Goal: Information Seeking & Learning: Find specific fact

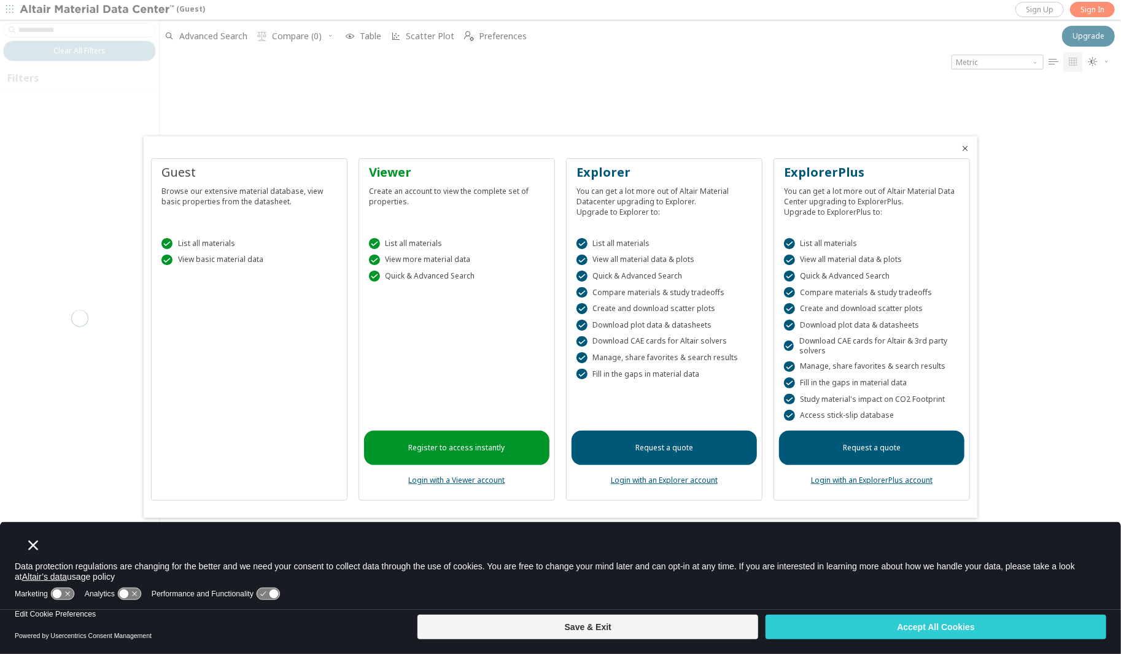
click at [1092, 4] on div at bounding box center [560, 327] width 1121 height 654
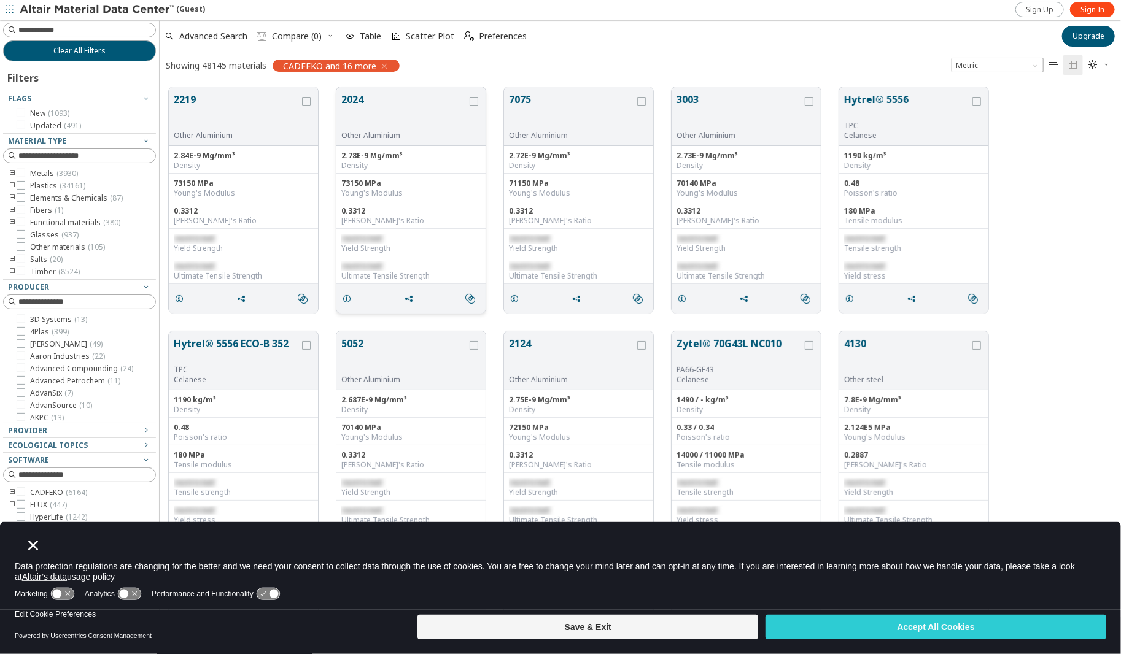
scroll to position [531, 953]
click at [1083, 3] on link "Sign In" at bounding box center [1092, 9] width 45 height 15
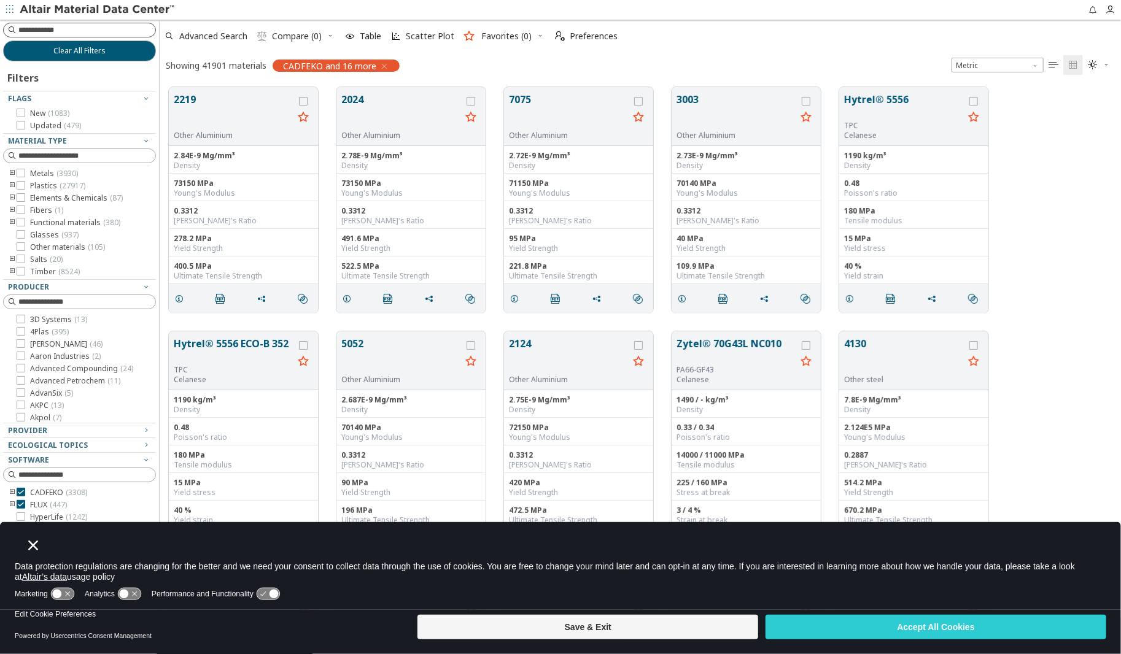
scroll to position [531, 953]
click at [86, 31] on input at bounding box center [81, 30] width 150 height 14
type input "**********"
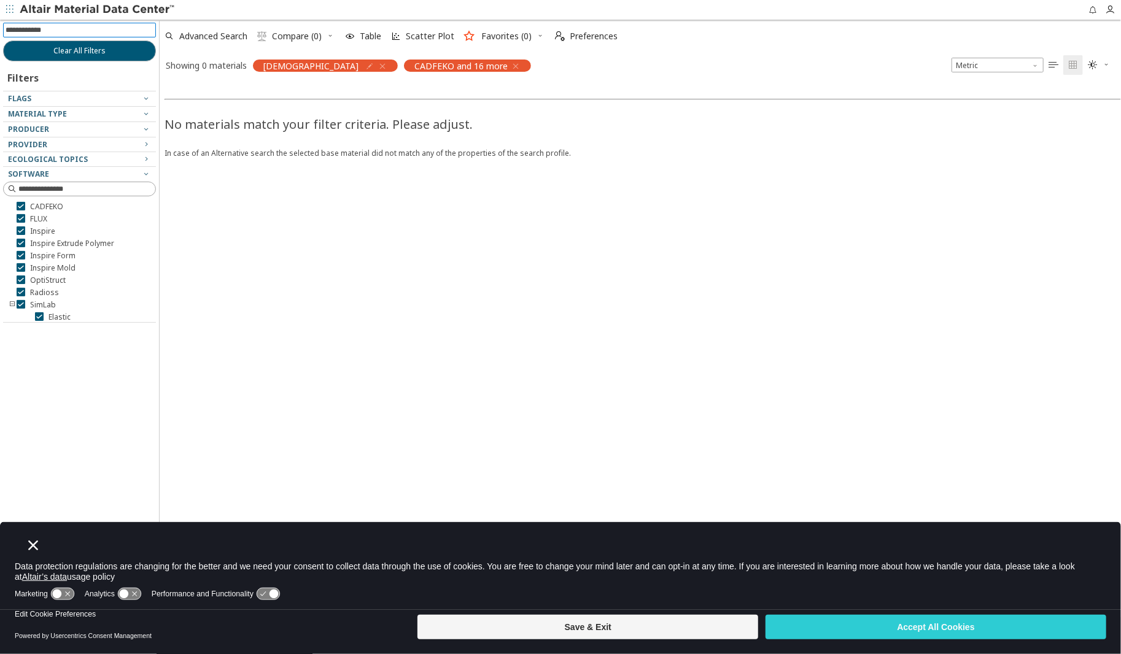
drag, startPoint x: 76, startPoint y: 34, endPoint x: -50, endPoint y: 23, distance: 126.9
click at [0, 23] on html "Feedback Clear All Filters Filters Flags Material Type Producer Provider Ecolog…" at bounding box center [560, 327] width 1121 height 654
click at [339, 66] on div "[DEMOGRAPHIC_DATA]" at bounding box center [325, 66] width 145 height 12
click at [378, 63] on icon "button" at bounding box center [383, 66] width 10 height 10
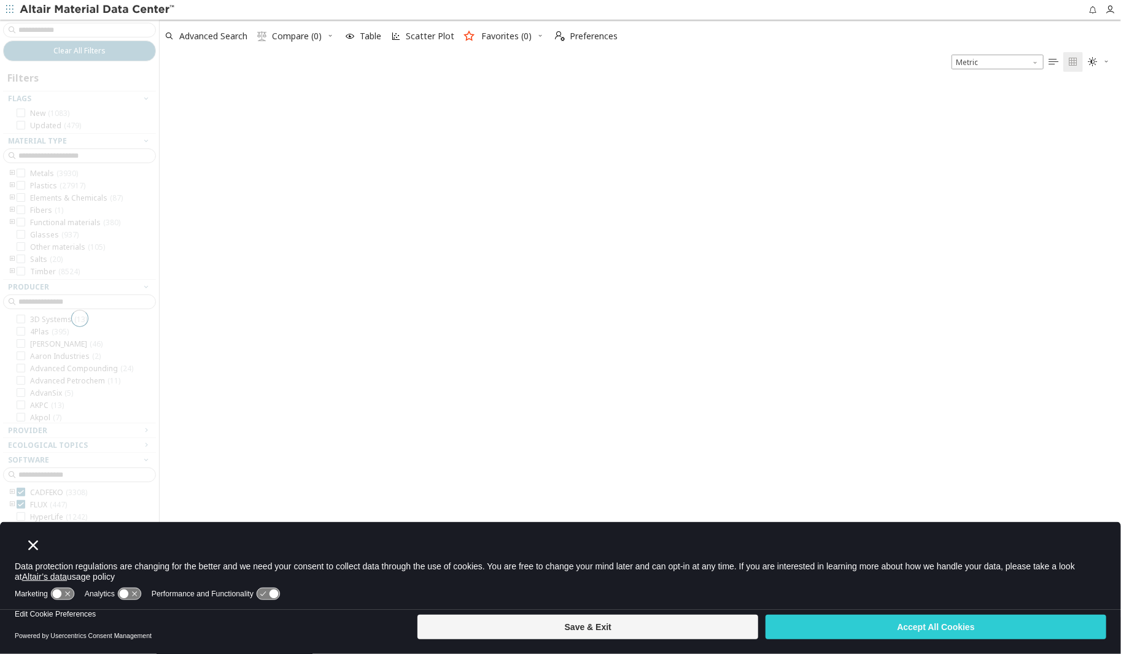
click at [61, 29] on div at bounding box center [79, 319] width 159 height 598
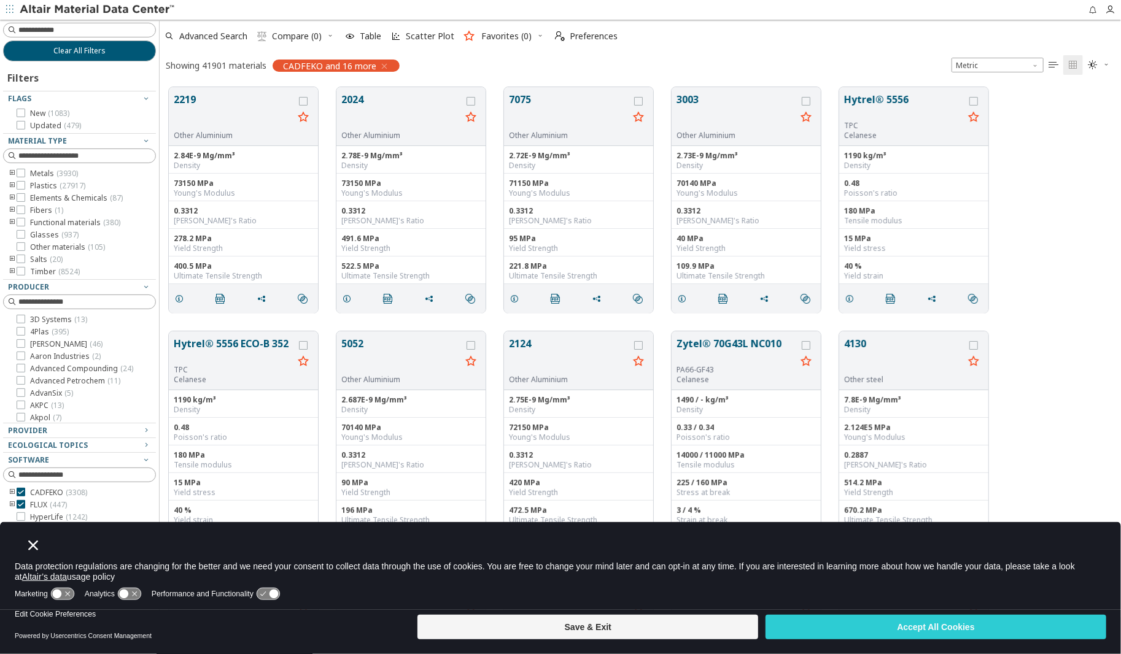
scroll to position [531, 953]
click at [64, 29] on input at bounding box center [81, 30] width 150 height 14
type input "******"
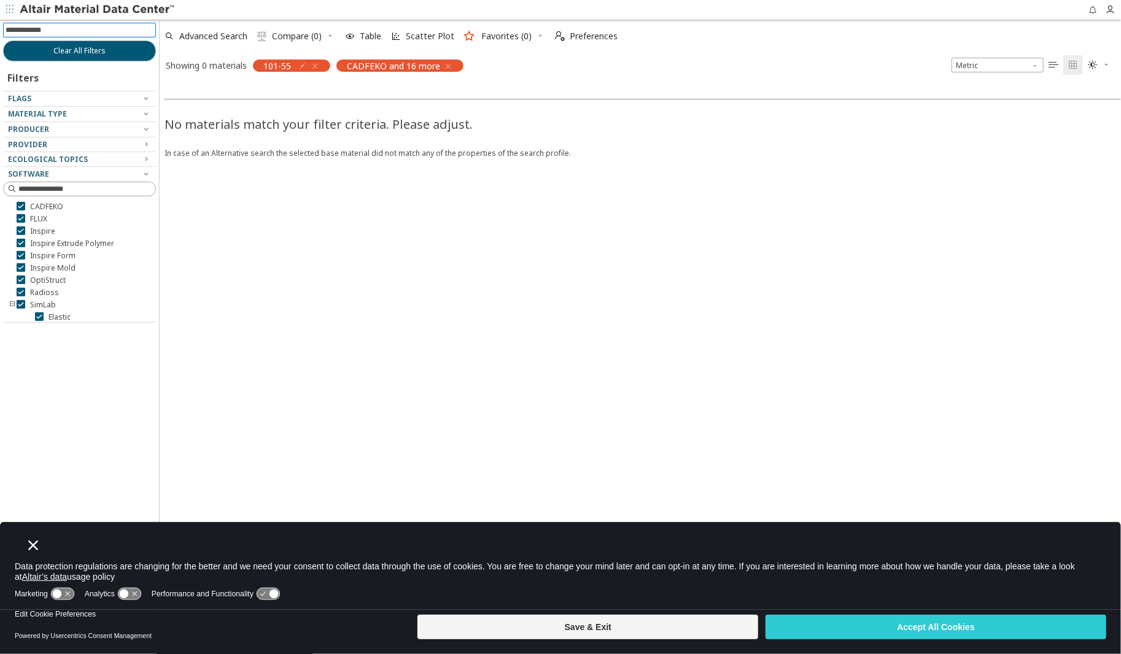
click at [316, 65] on icon "button" at bounding box center [315, 66] width 10 height 10
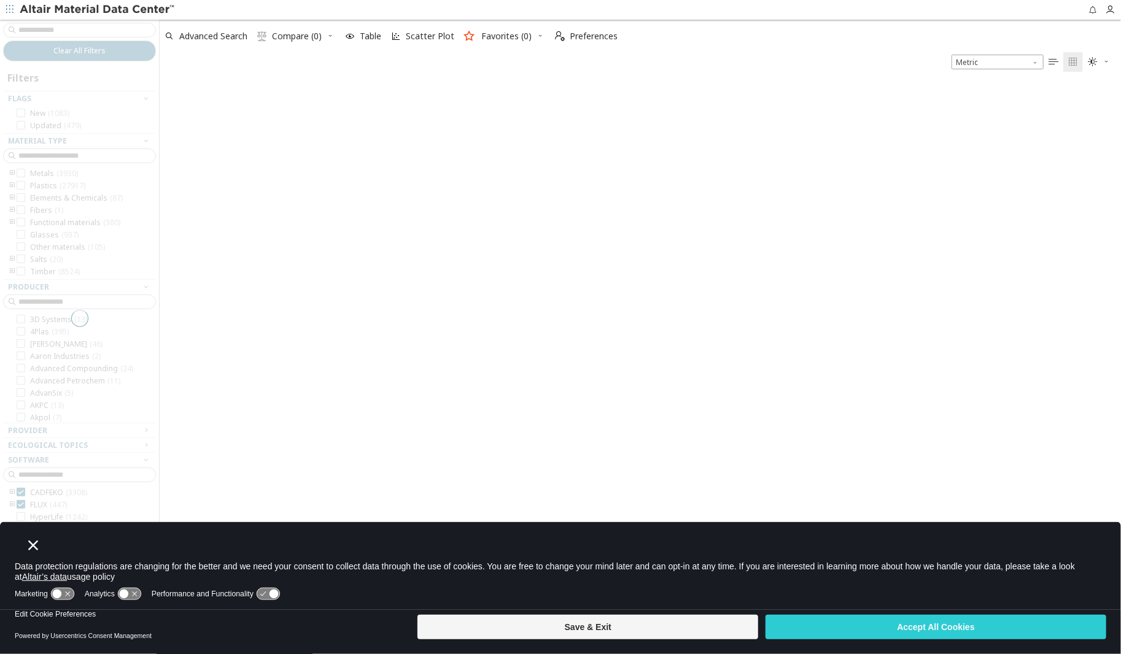
click at [22, 32] on div at bounding box center [79, 319] width 159 height 598
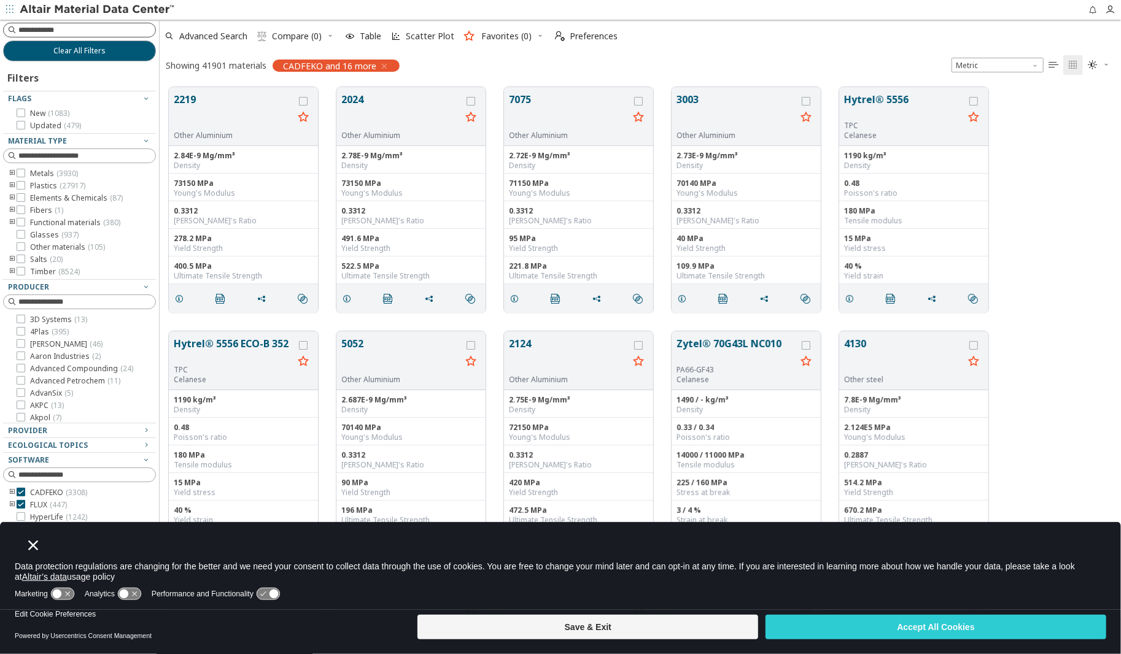
scroll to position [531, 953]
click at [61, 33] on input at bounding box center [81, 30] width 150 height 14
type input "***"
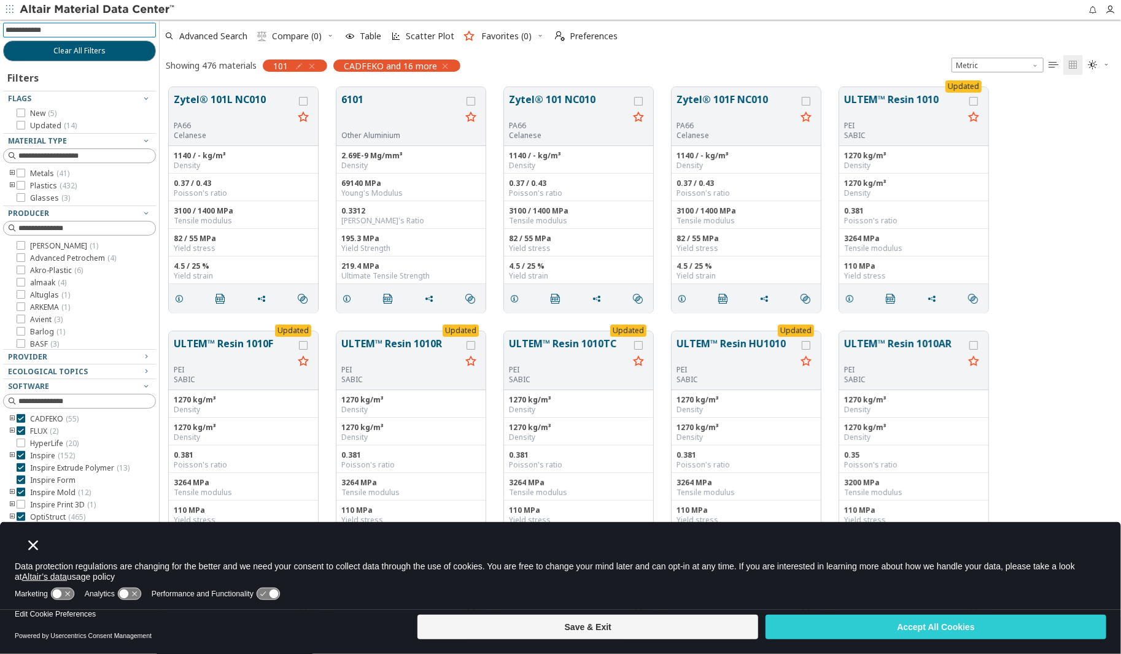
click at [15, 25] on input at bounding box center [81, 30] width 150 height 14
type input "**"
